Goal: Task Accomplishment & Management: Complete application form

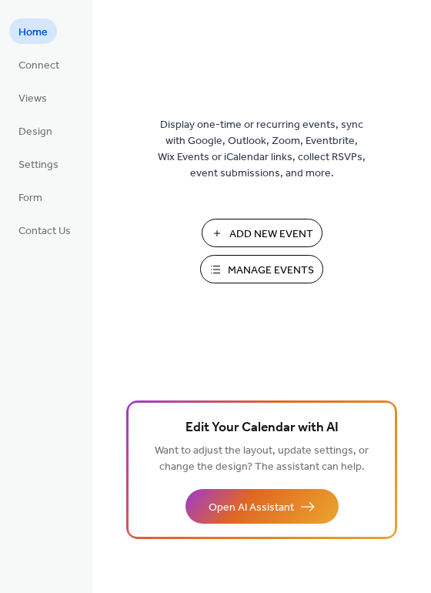
click at [274, 269] on span "Manage Events" at bounding box center [271, 270] width 86 height 16
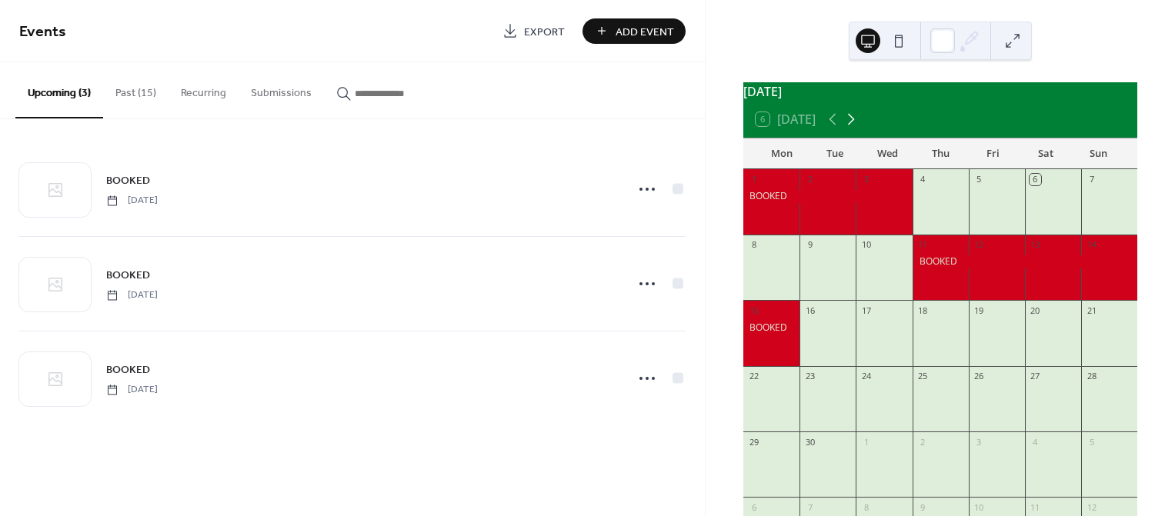
click at [855, 129] on icon at bounding box center [851, 119] width 18 height 18
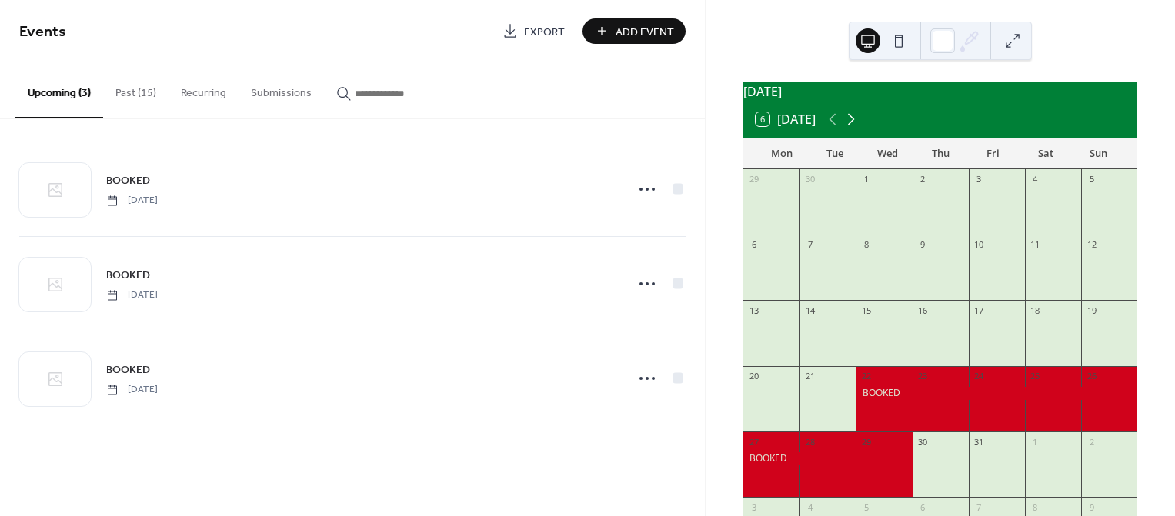
click at [855, 129] on icon at bounding box center [851, 119] width 18 height 18
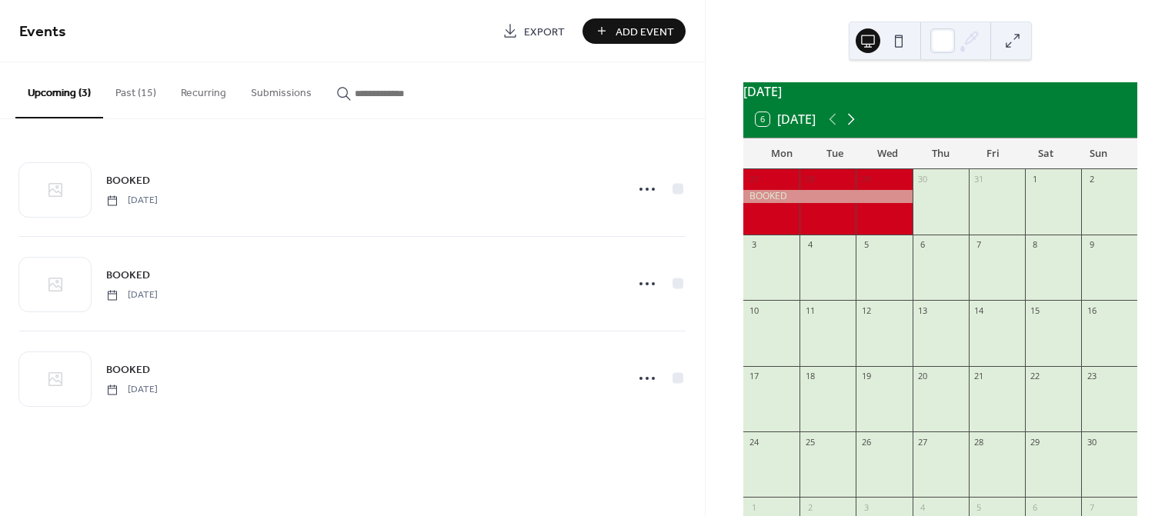
click at [855, 129] on icon at bounding box center [851, 119] width 18 height 18
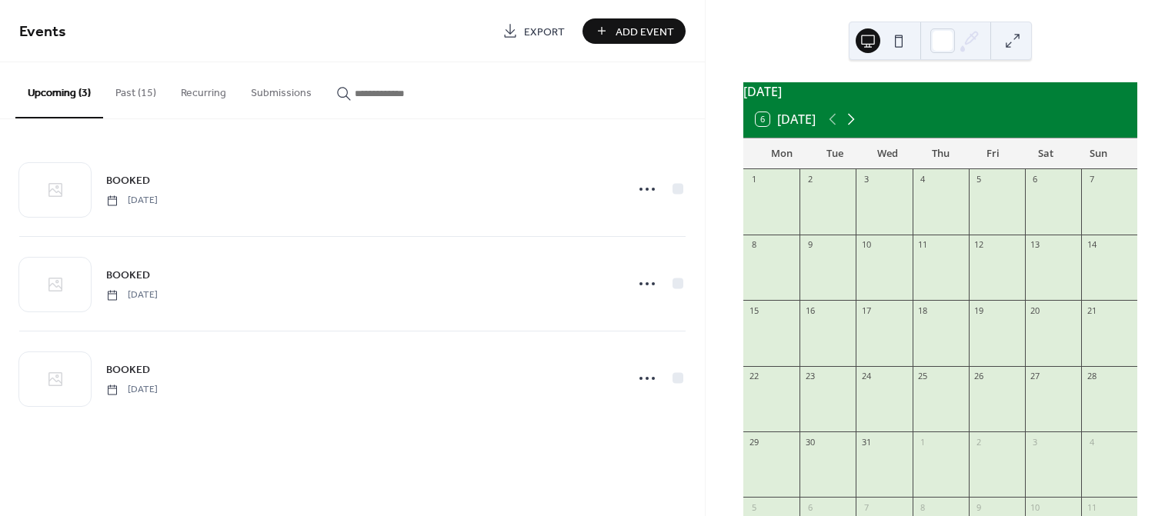
click at [855, 129] on icon at bounding box center [851, 119] width 18 height 18
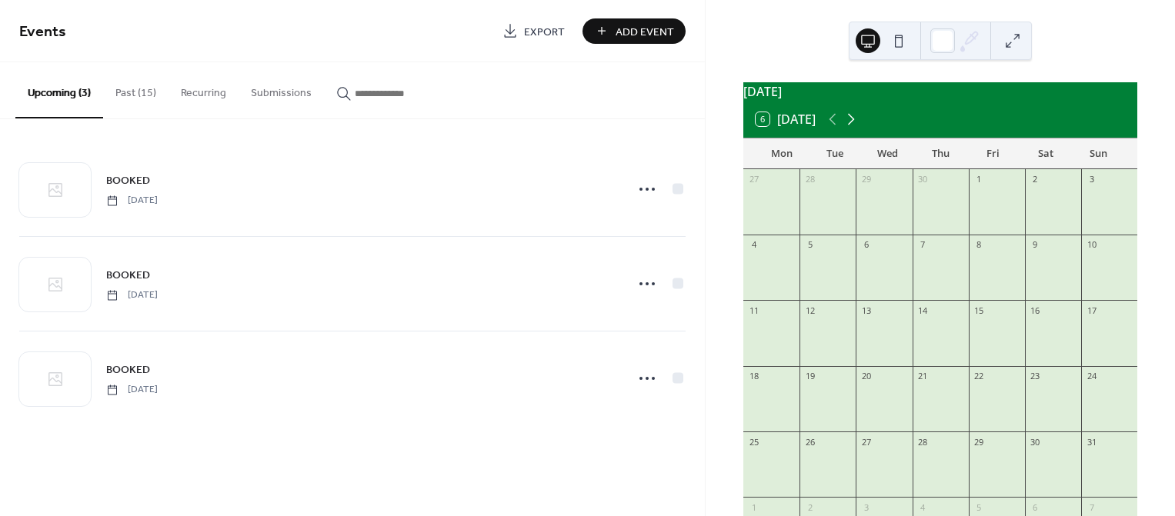
click at [855, 129] on icon at bounding box center [851, 119] width 18 height 18
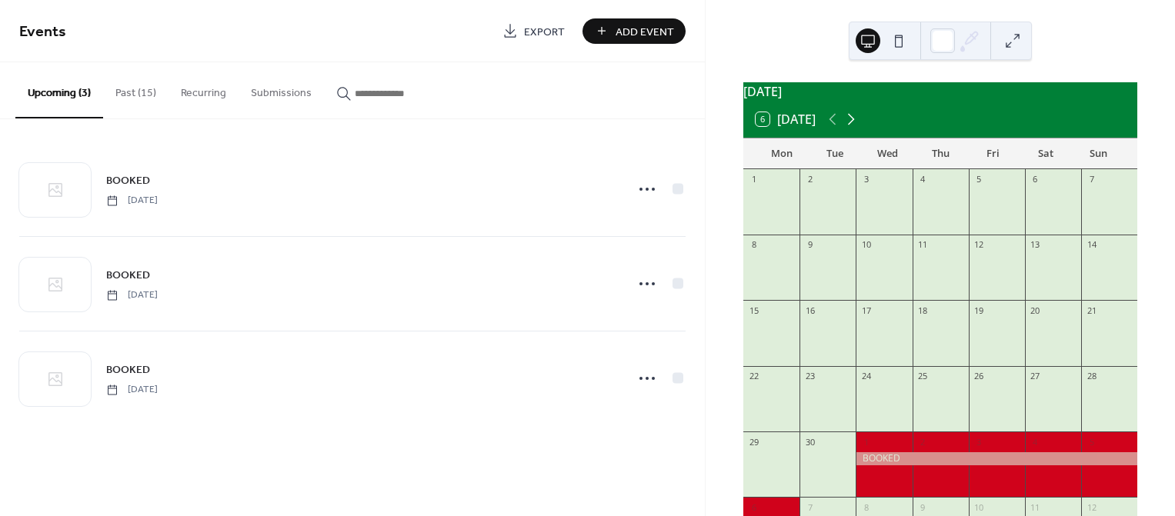
click at [855, 129] on icon at bounding box center [851, 119] width 18 height 18
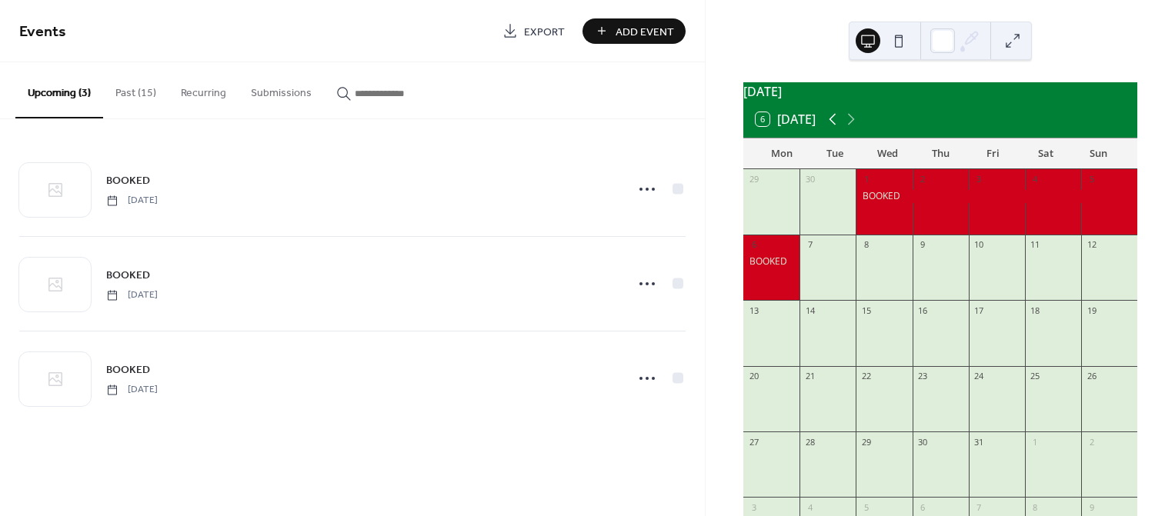
click at [834, 125] on icon at bounding box center [833, 120] width 7 height 12
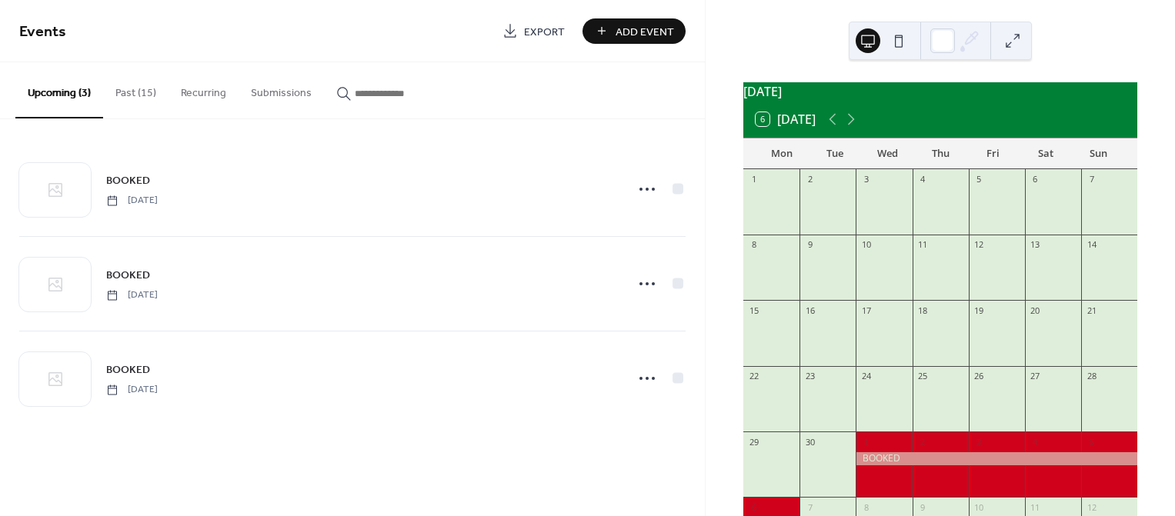
click at [667, 35] on span "Add Event" at bounding box center [645, 32] width 58 height 16
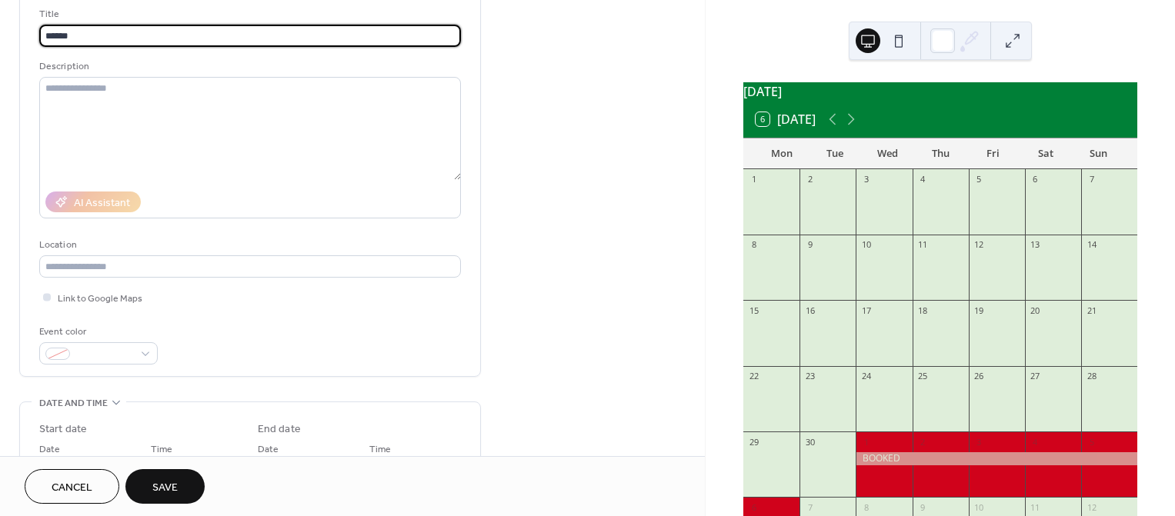
scroll to position [102, 0]
type input "******"
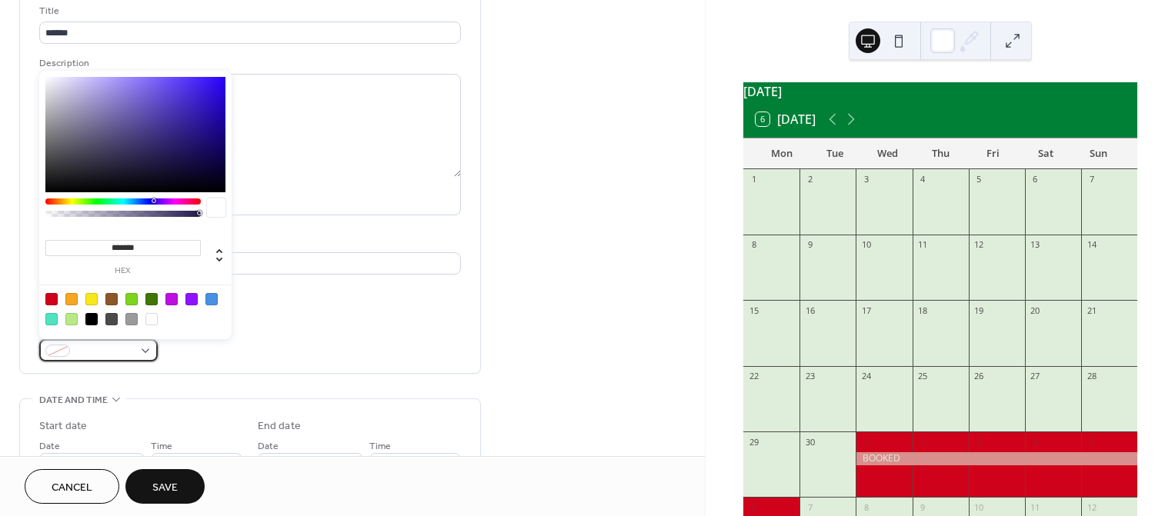
click at [88, 353] on span at bounding box center [104, 352] width 57 height 16
click at [48, 297] on div at bounding box center [51, 299] width 12 height 12
type input "*******"
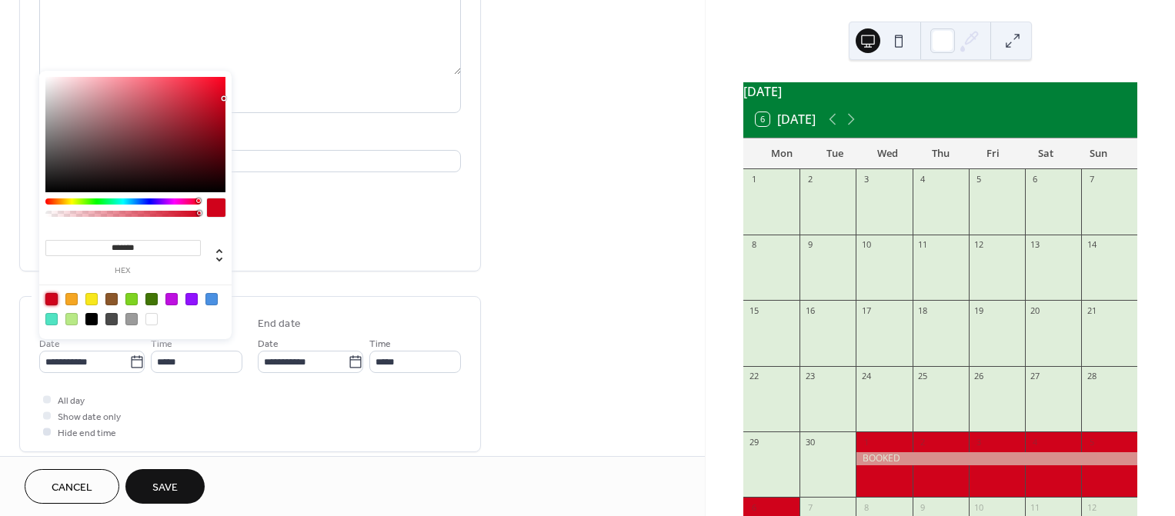
scroll to position [308, 0]
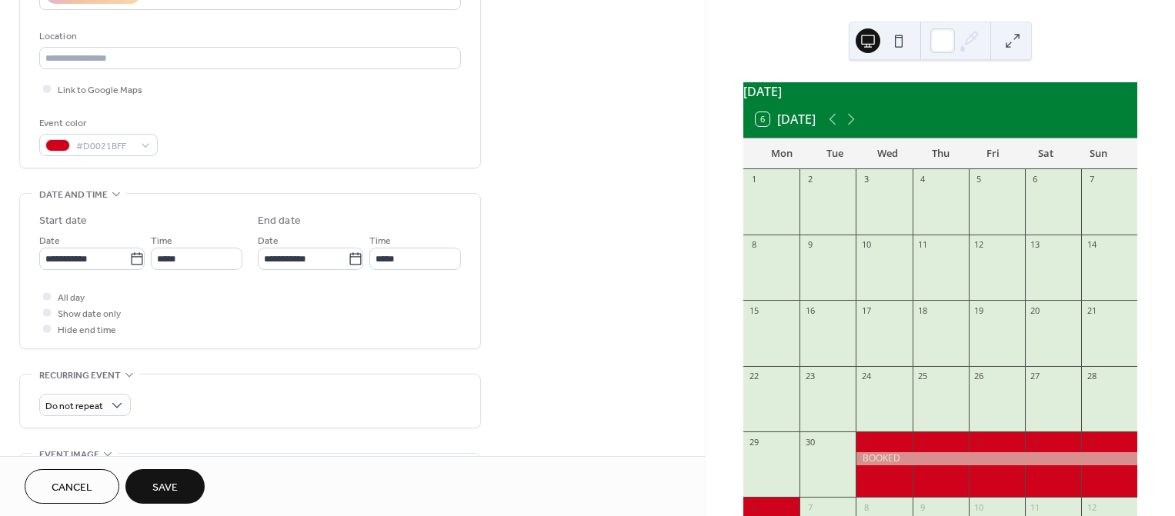
click at [276, 380] on div "Do not repeat" at bounding box center [250, 401] width 422 height 53
click at [67, 298] on span "All day" at bounding box center [71, 298] width 27 height 16
click at [129, 262] on icon at bounding box center [136, 259] width 15 height 15
click at [129, 262] on input "**********" at bounding box center [84, 259] width 90 height 22
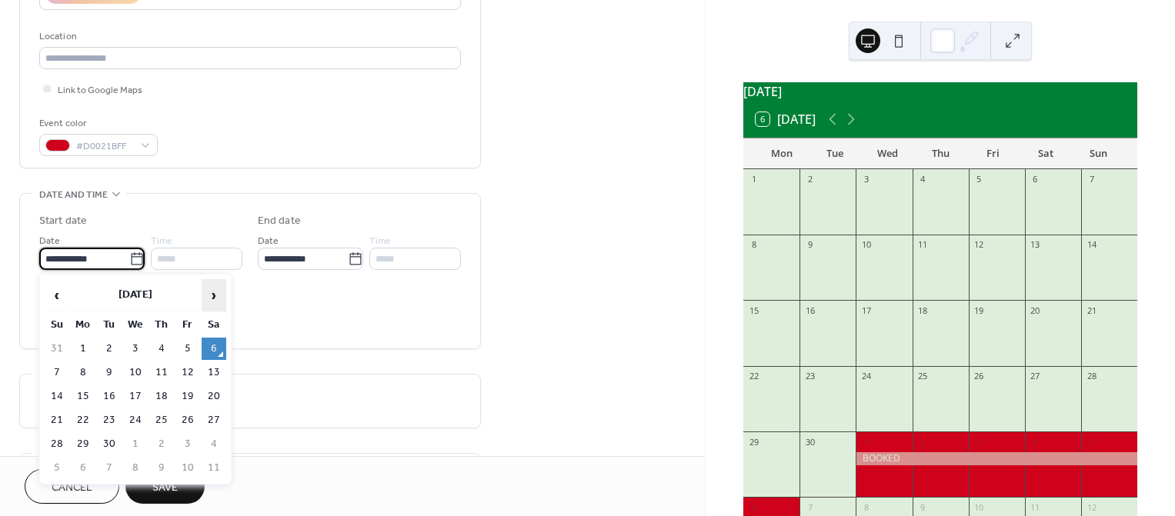
click at [207, 293] on span "›" at bounding box center [213, 295] width 23 height 31
click at [208, 292] on span "›" at bounding box center [213, 295] width 23 height 31
click at [207, 292] on span "›" at bounding box center [213, 295] width 23 height 31
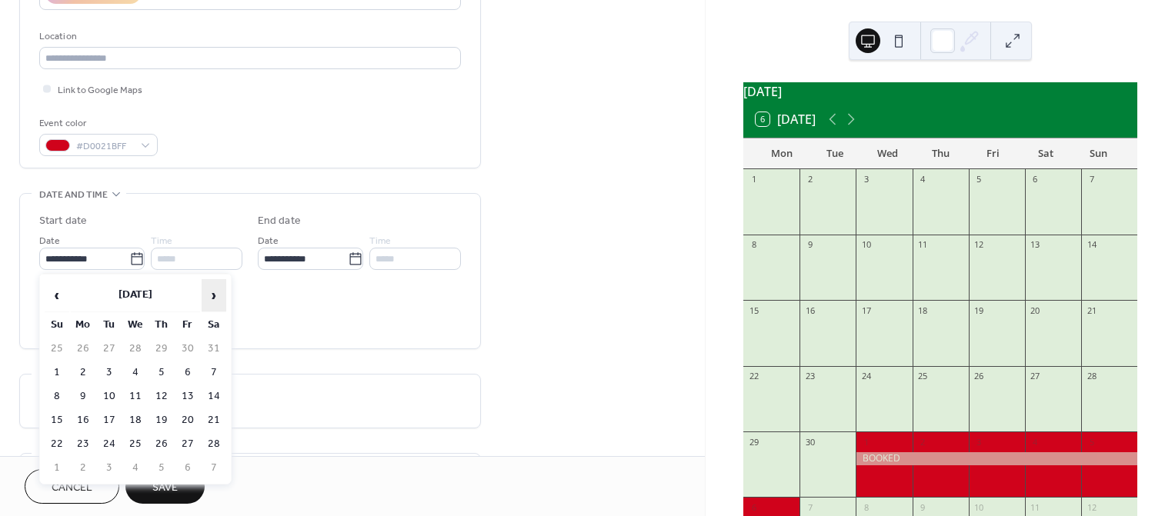
click at [207, 292] on span "›" at bounding box center [213, 295] width 23 height 31
click at [83, 373] on td "8" at bounding box center [83, 373] width 25 height 22
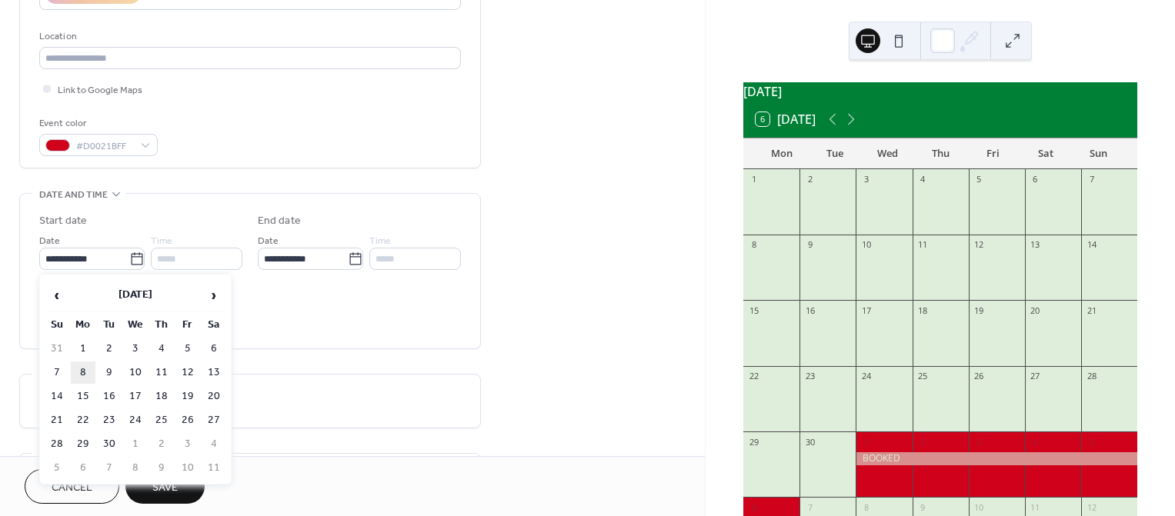
type input "**********"
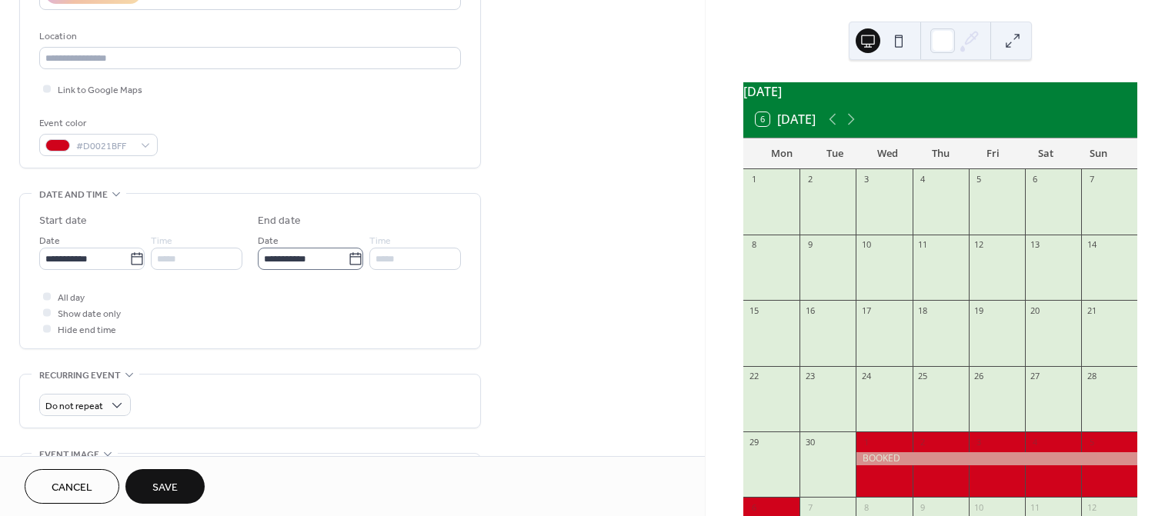
click at [350, 265] on icon at bounding box center [355, 259] width 15 height 15
click at [348, 265] on input "**********" at bounding box center [303, 259] width 90 height 22
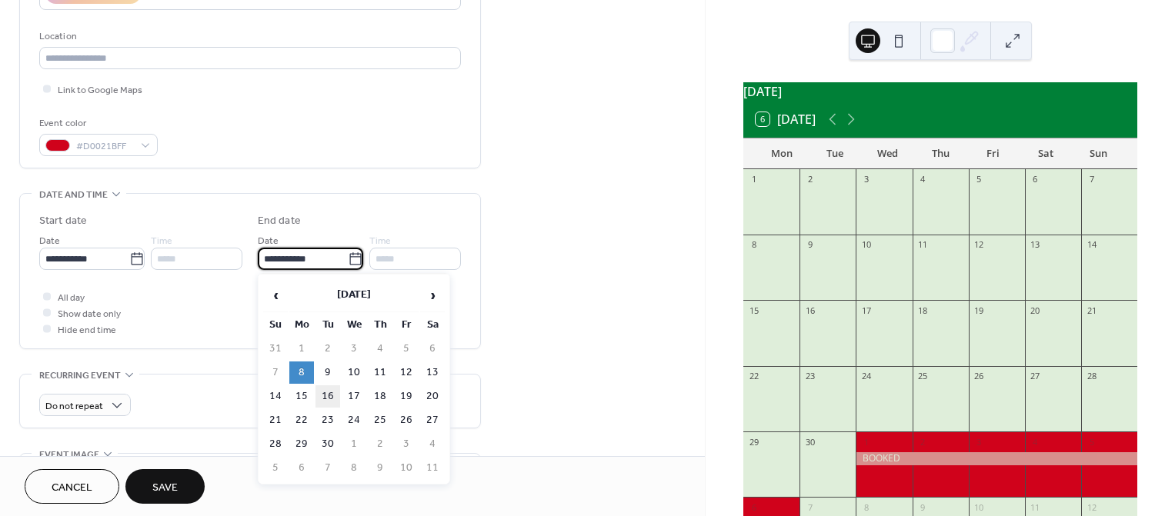
click at [334, 393] on td "16" at bounding box center [328, 397] width 25 height 22
type input "**********"
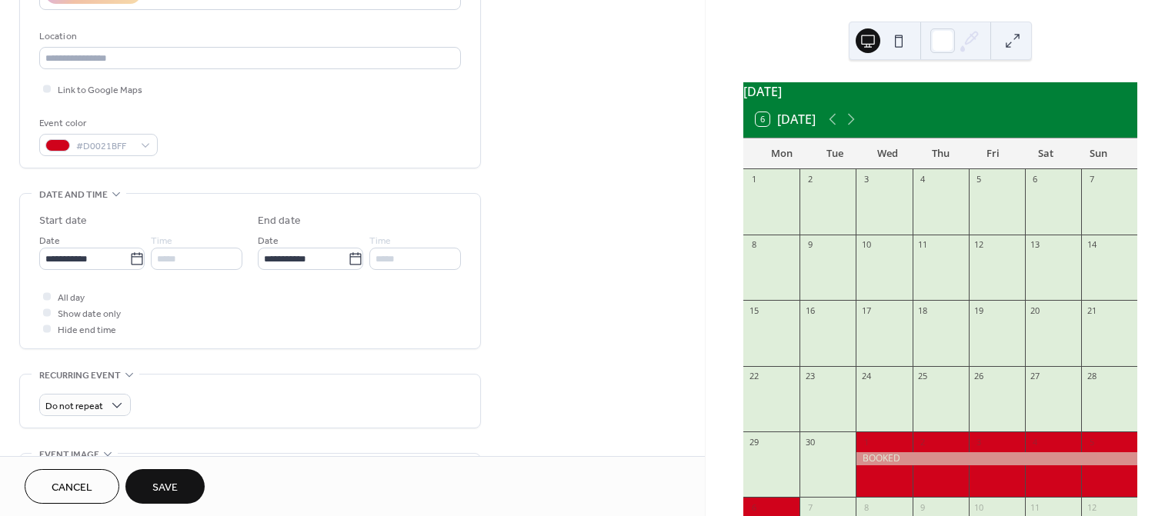
click at [172, 480] on span "Save" at bounding box center [164, 488] width 25 height 16
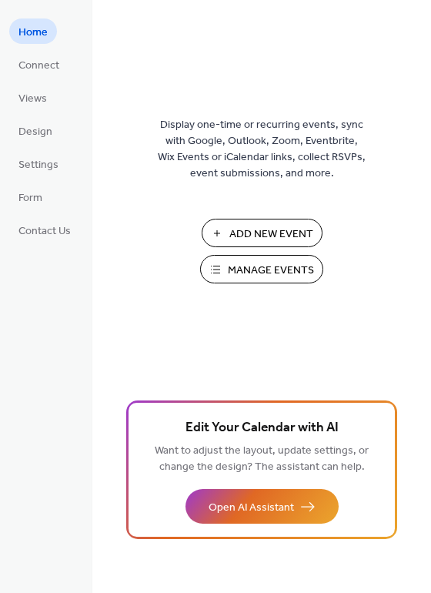
click at [257, 275] on span "Manage Events" at bounding box center [271, 270] width 86 height 16
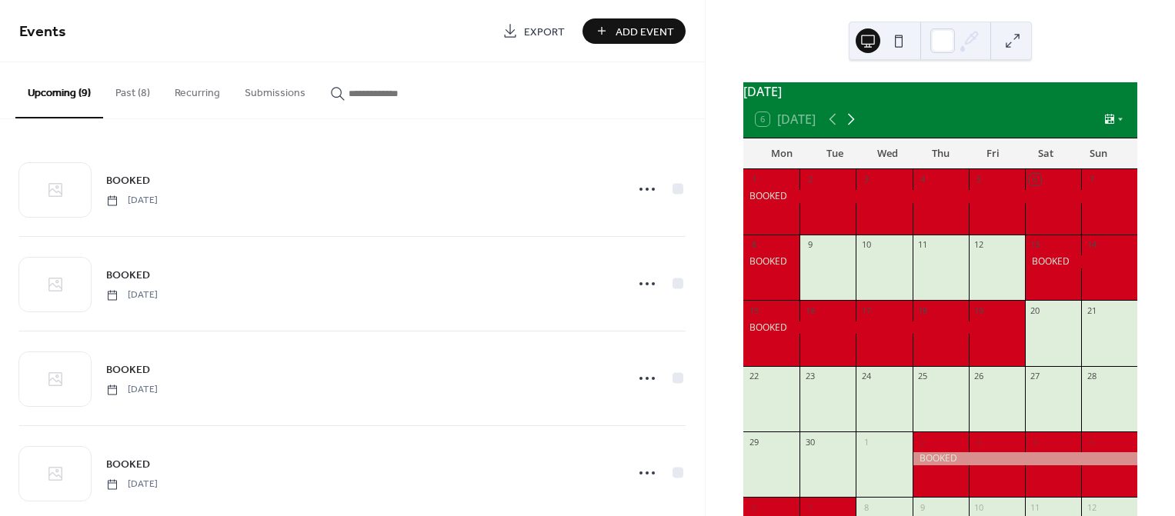
click at [853, 129] on icon at bounding box center [851, 119] width 18 height 18
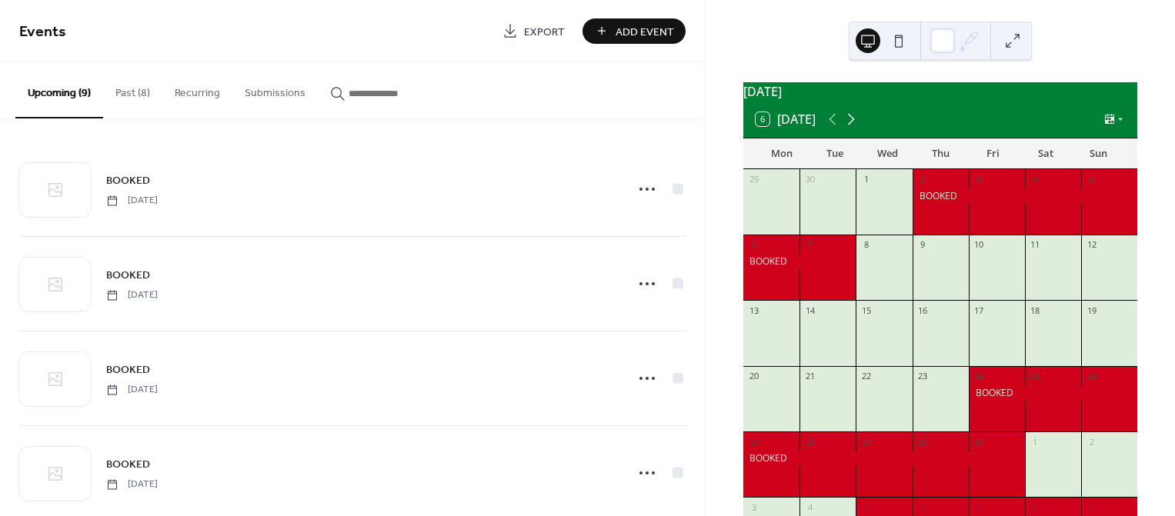
click at [853, 129] on icon at bounding box center [851, 119] width 18 height 18
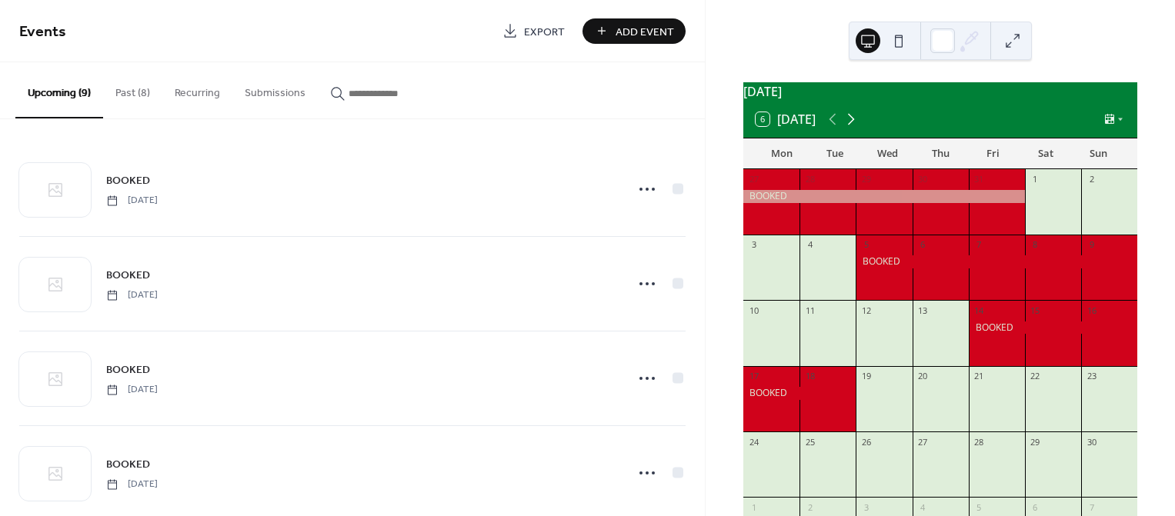
click at [853, 129] on icon at bounding box center [851, 119] width 18 height 18
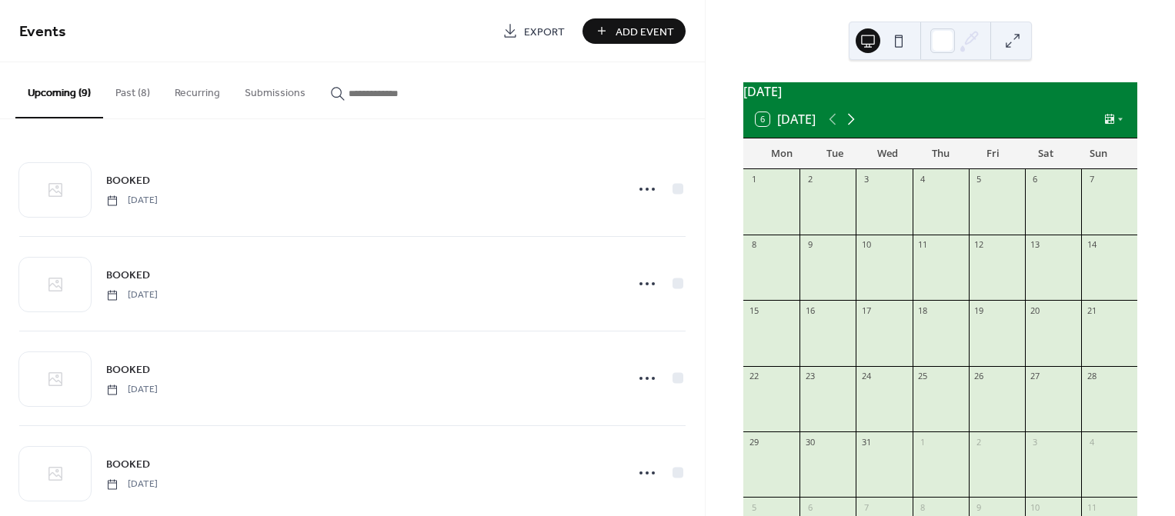
click at [853, 129] on icon at bounding box center [851, 119] width 18 height 18
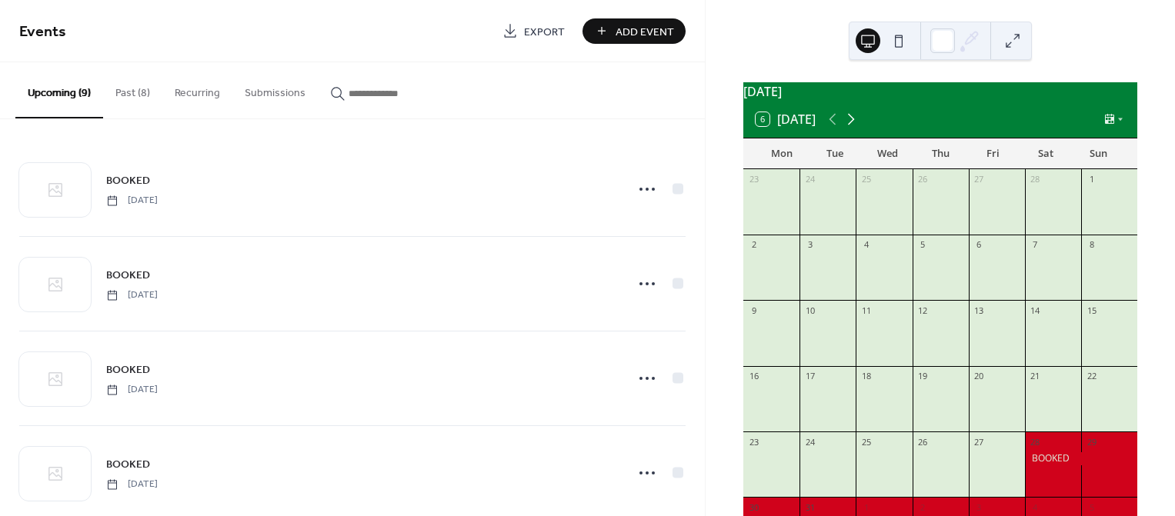
click at [853, 129] on icon at bounding box center [851, 119] width 18 height 18
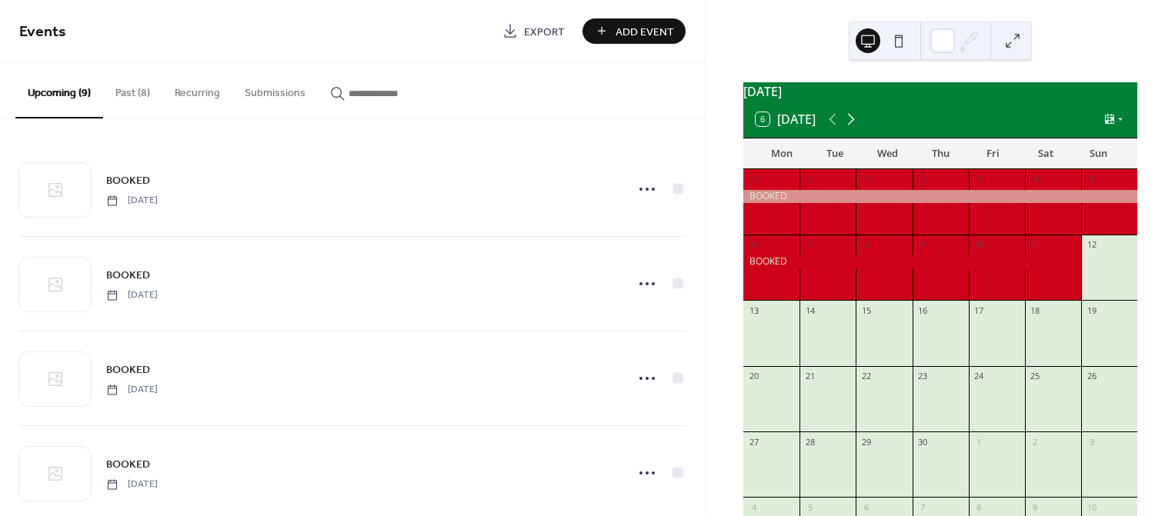
click at [853, 129] on icon at bounding box center [851, 119] width 18 height 18
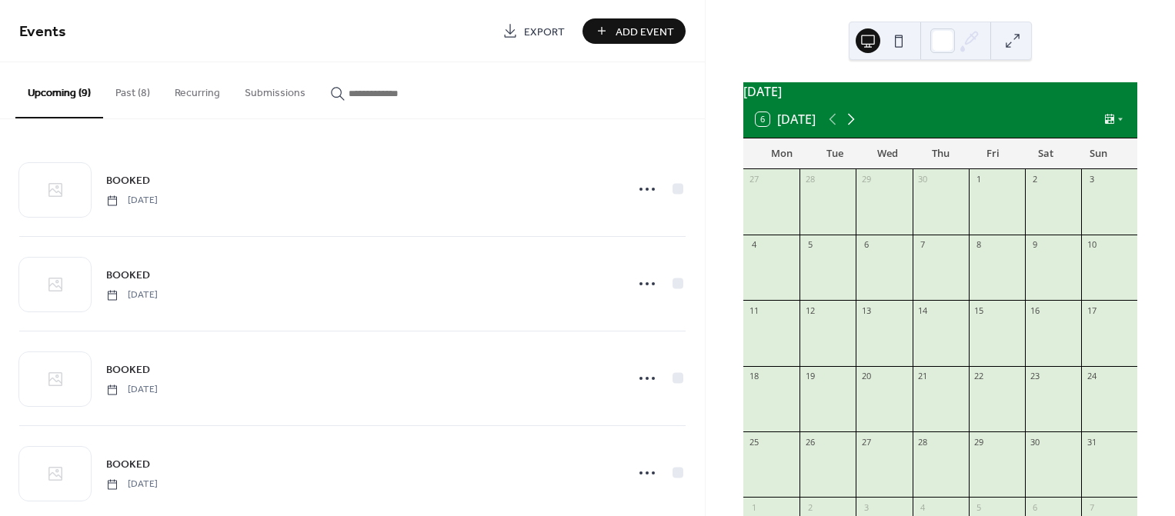
click at [853, 129] on icon at bounding box center [851, 119] width 18 height 18
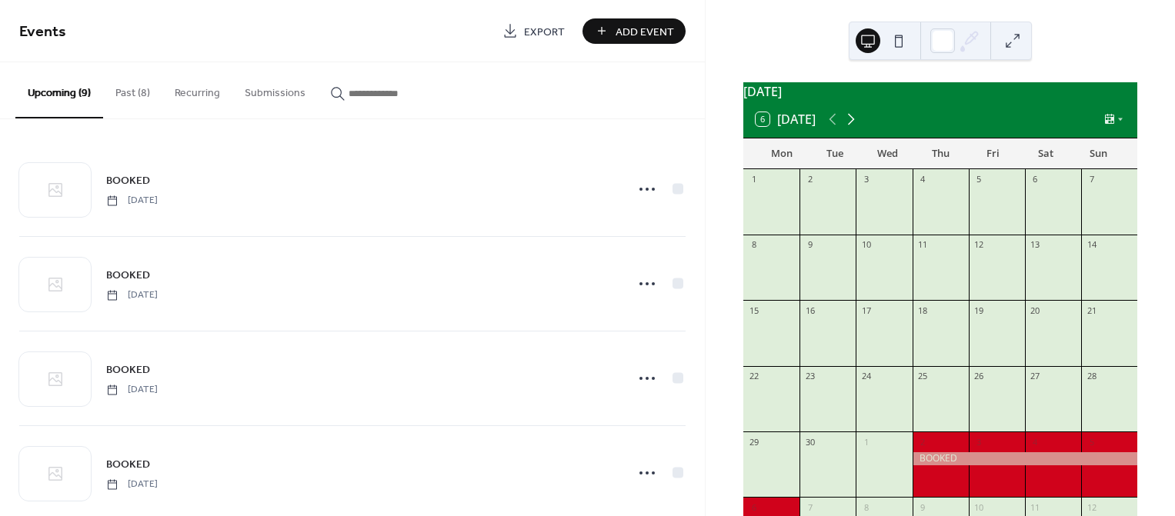
click at [853, 129] on icon at bounding box center [851, 119] width 18 height 18
